Goal: Communication & Community: Answer question/provide support

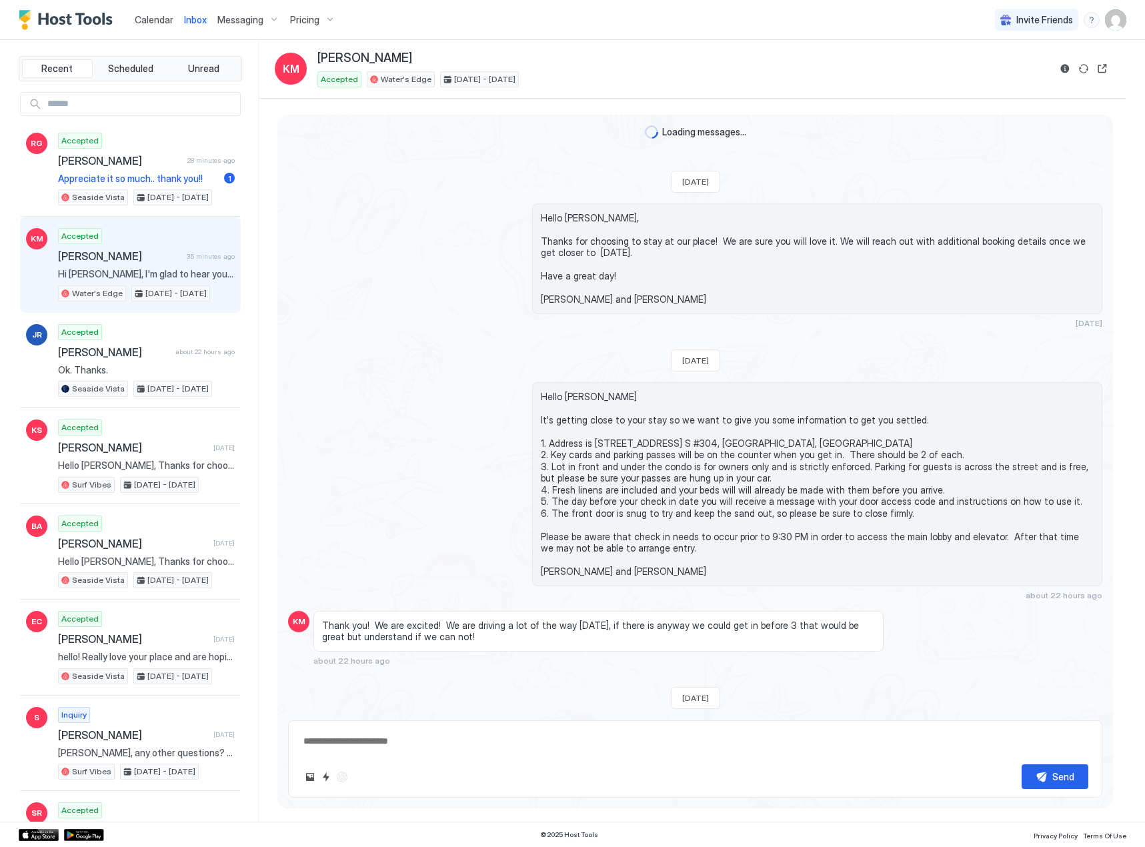
scroll to position [163, 0]
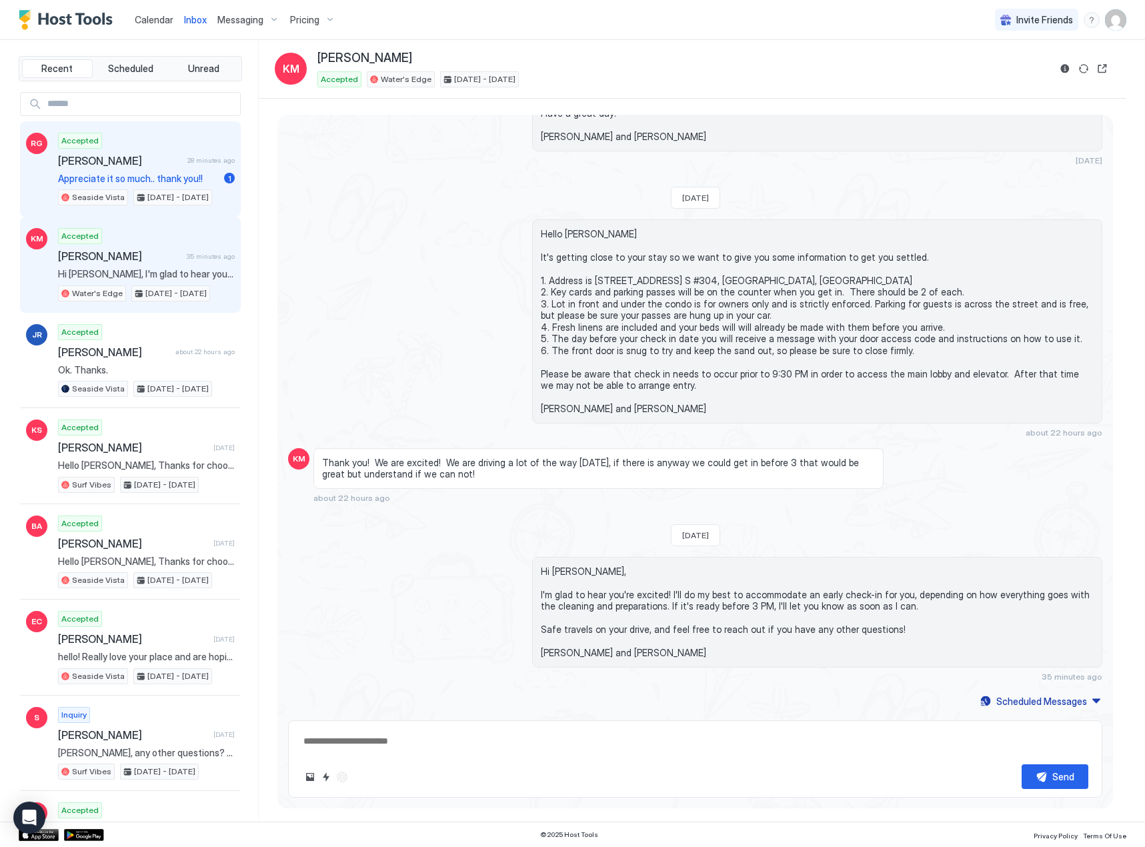
click at [83, 177] on span "Appreciate it so much.. thank you!!" at bounding box center [138, 179] width 161 height 12
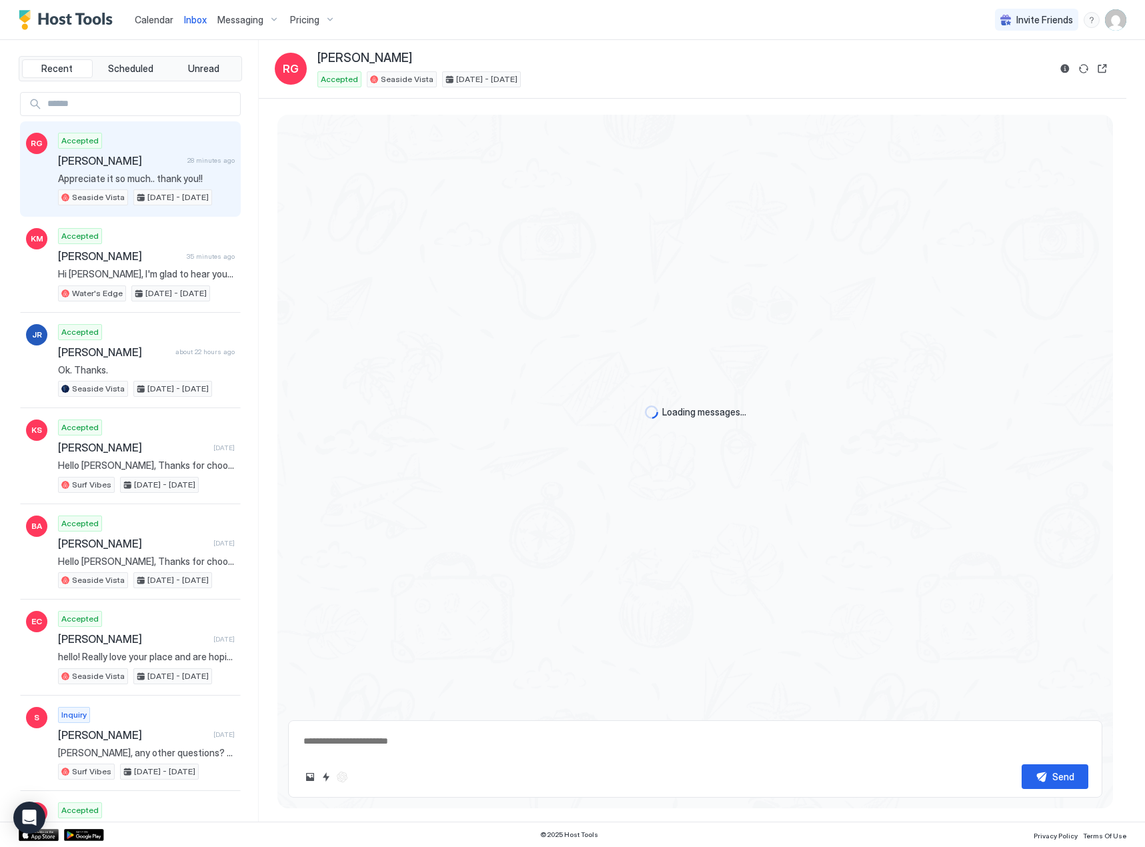
scroll to position [228, 0]
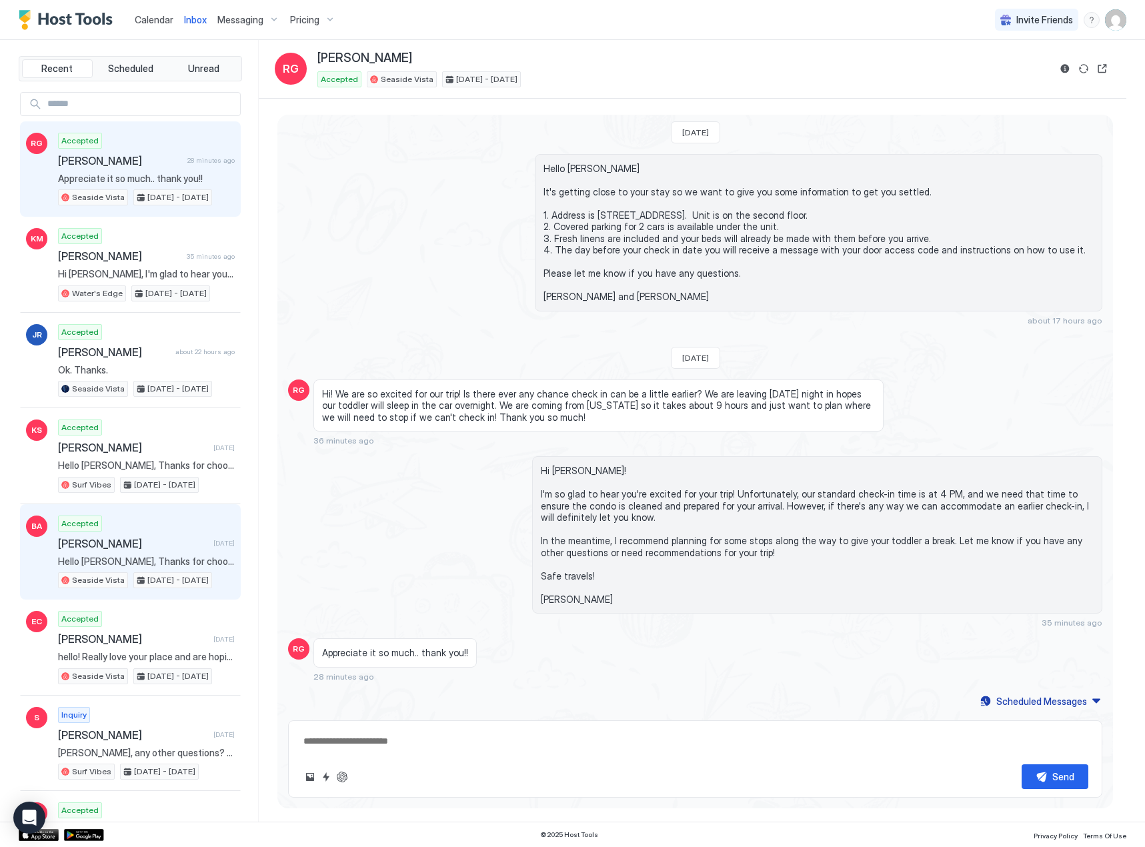
click at [87, 549] on span "[PERSON_NAME]" at bounding box center [133, 543] width 150 height 13
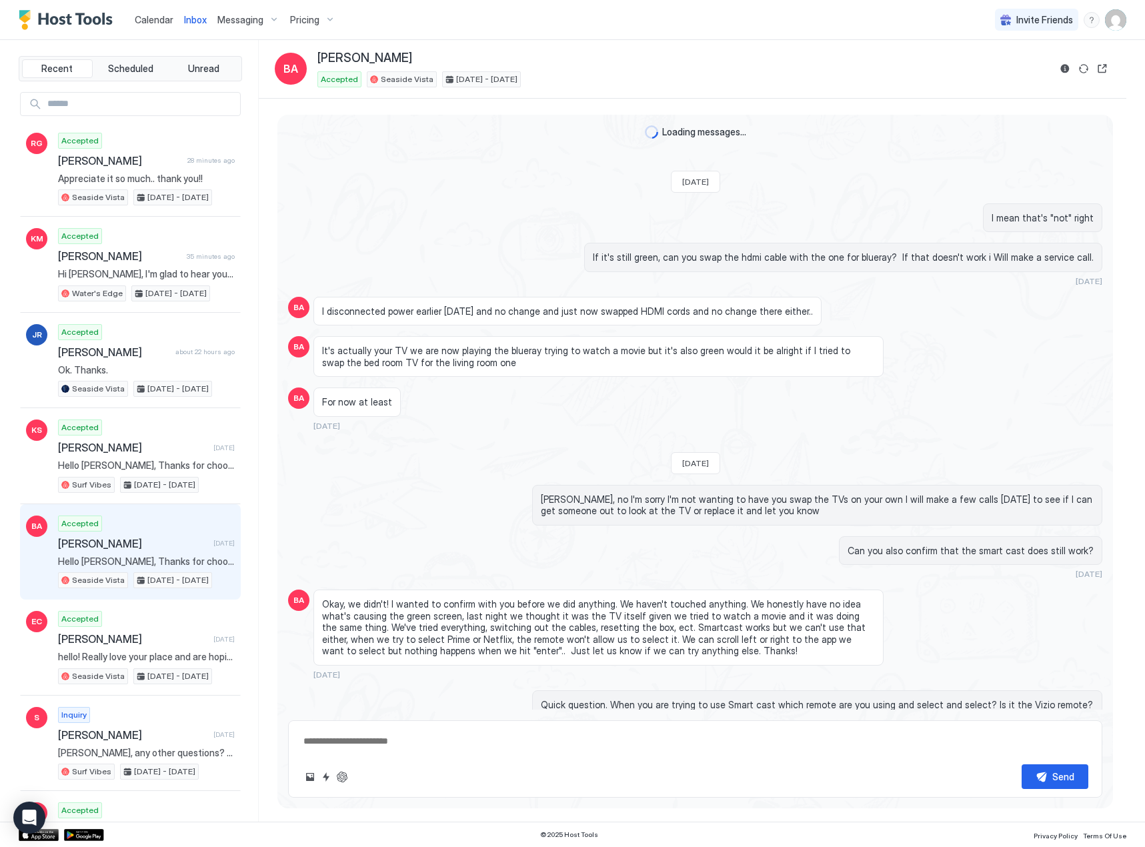
scroll to position [673, 0]
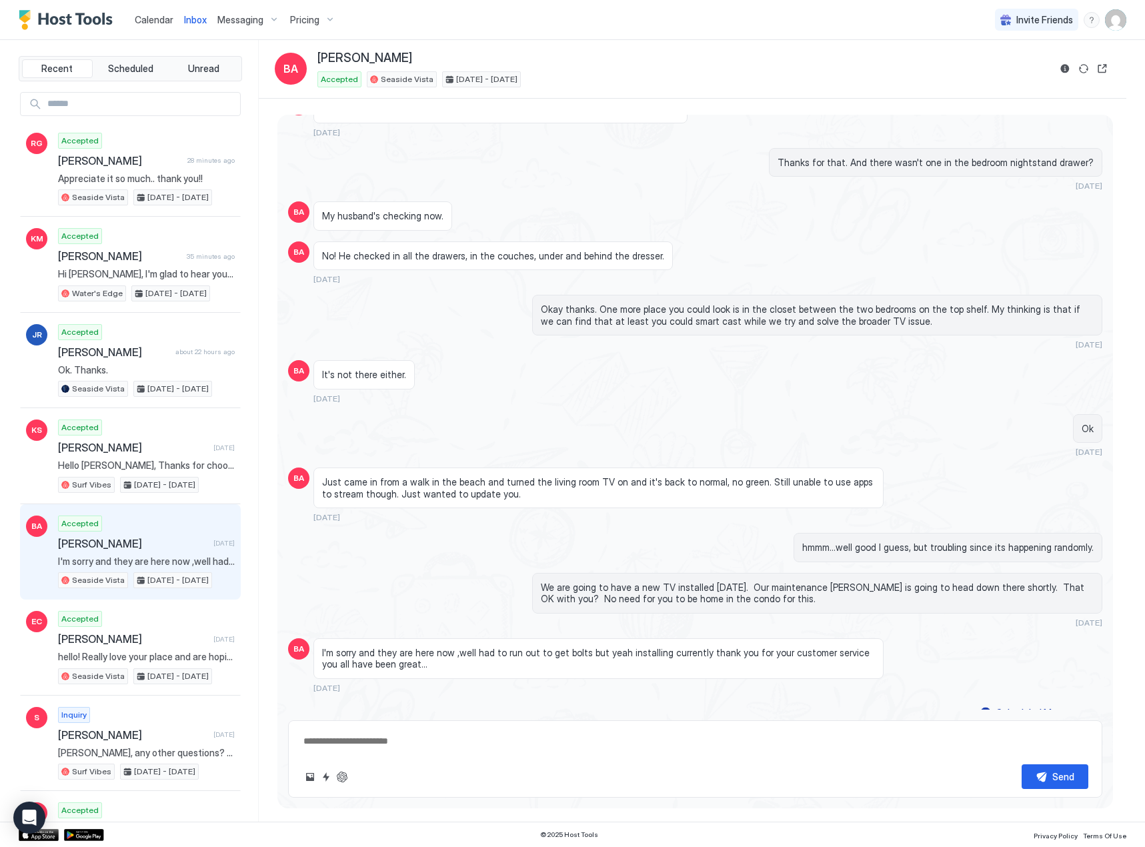
click at [99, 554] on div "Accepted [PERSON_NAME] [DATE] I'm sorry and they are here now ,well had to run …" at bounding box center [146, 552] width 177 height 73
click at [346, 741] on textarea at bounding box center [695, 741] width 786 height 25
type textarea "*"
